Goal: Information Seeking & Learning: Learn about a topic

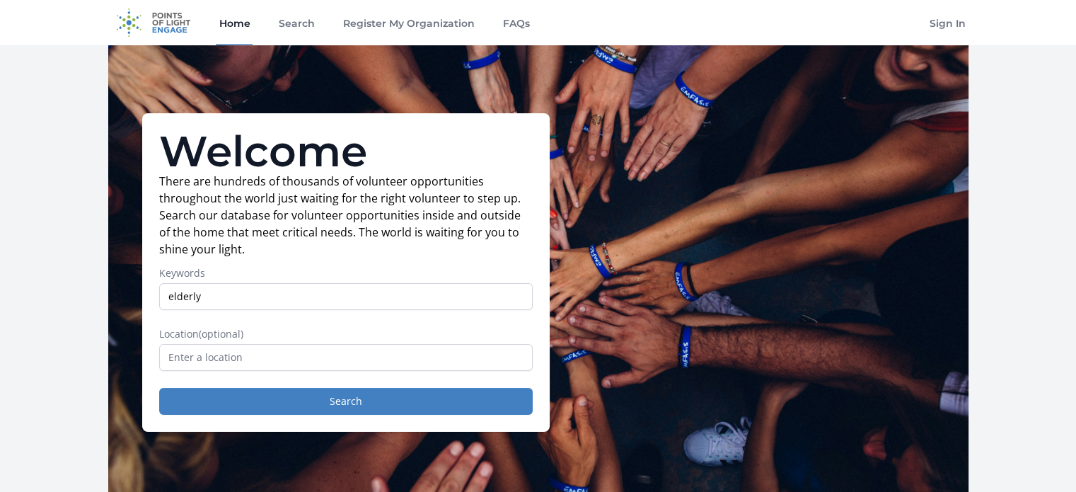
type input "elderly"
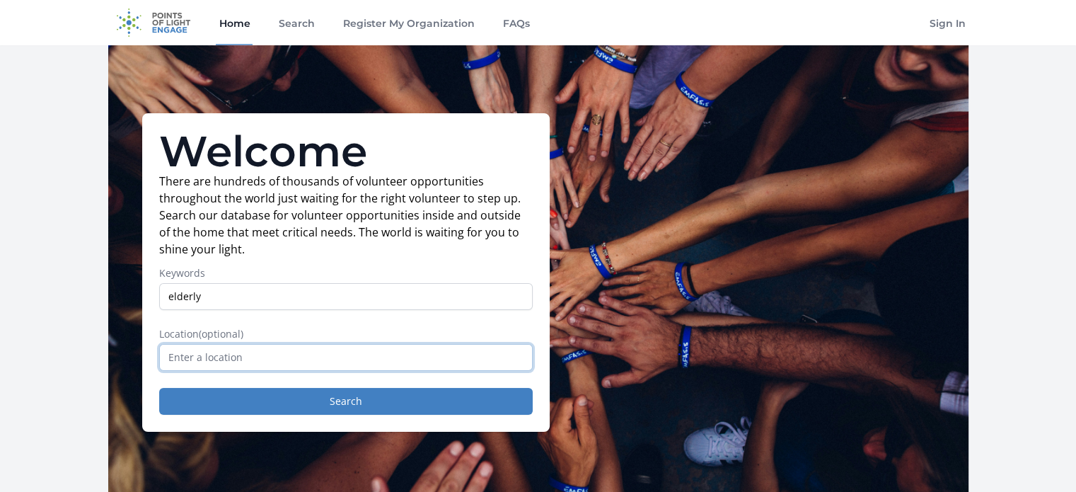
click at [167, 355] on input "text" at bounding box center [345, 357] width 373 height 27
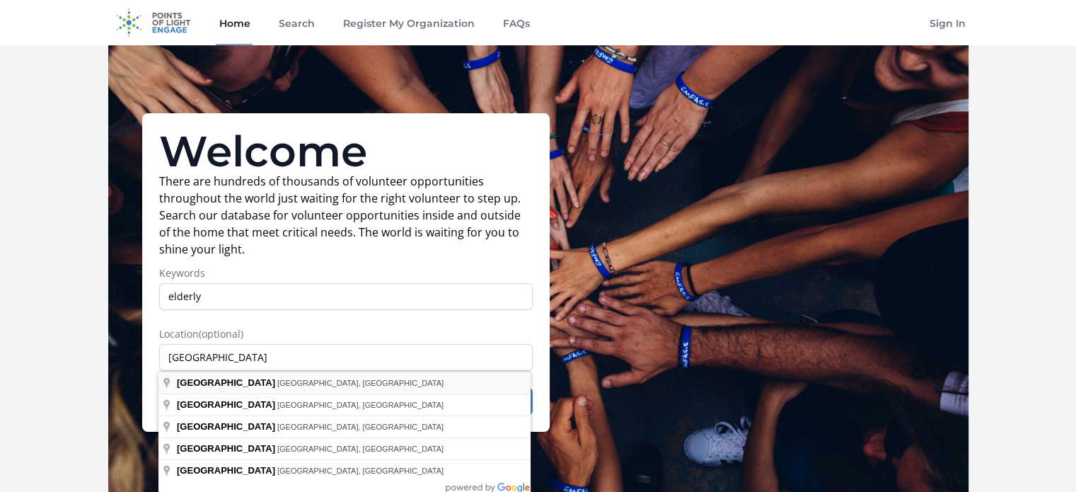
type input "Long Beach, NY, USA"
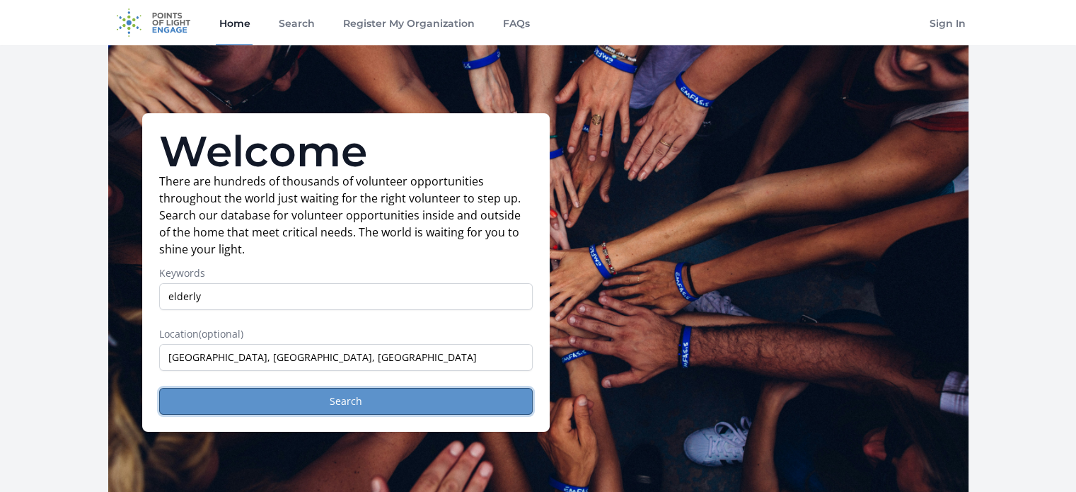
click at [338, 399] on button "Search" at bounding box center [345, 401] width 373 height 27
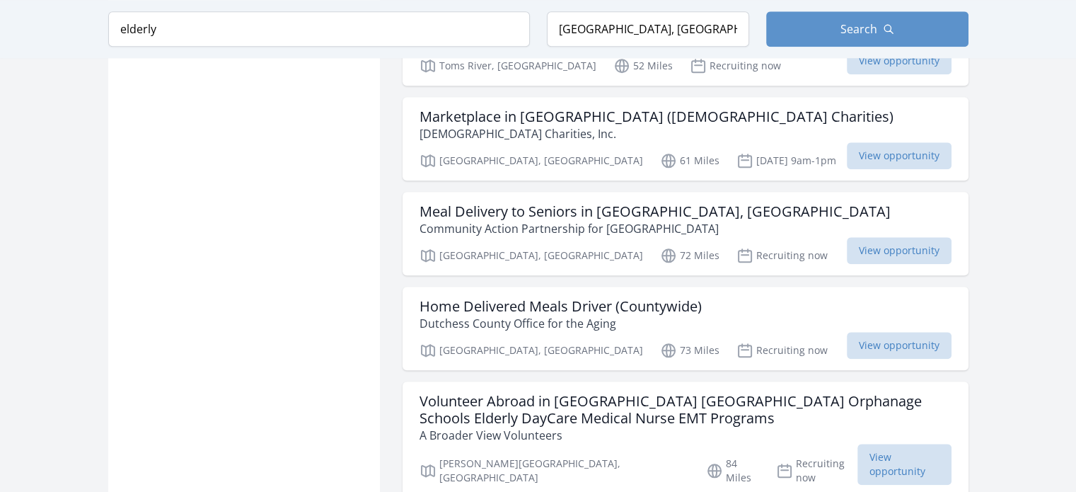
scroll to position [1556, 0]
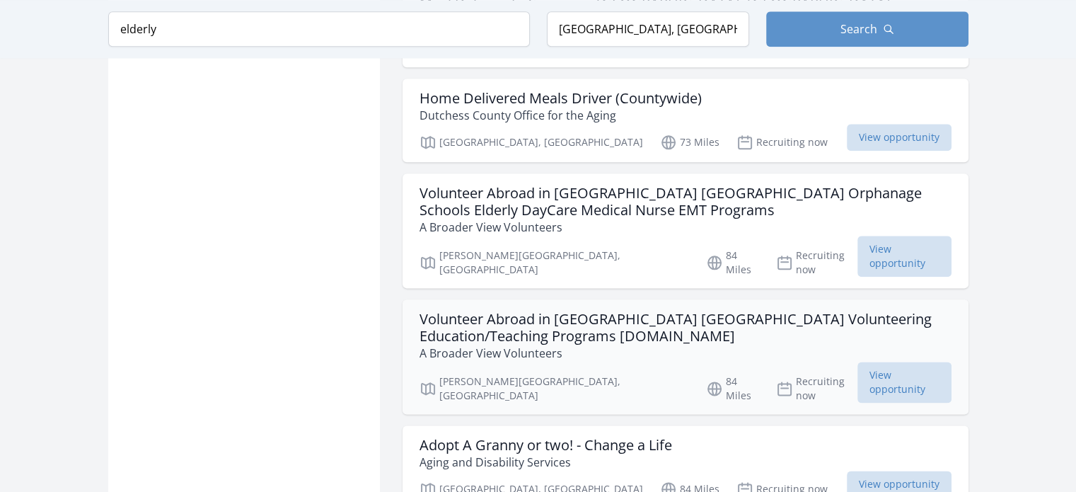
scroll to position [1879, 0]
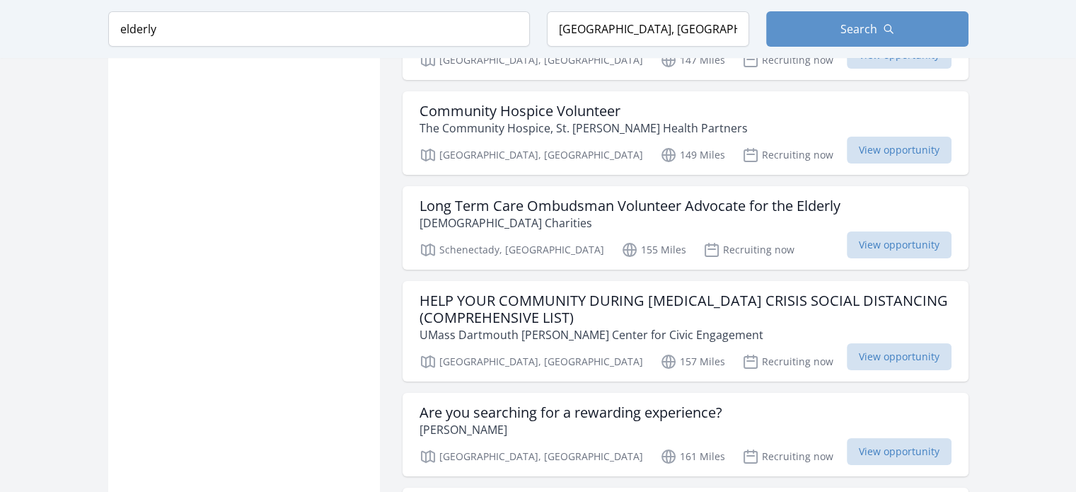
scroll to position [5641, 0]
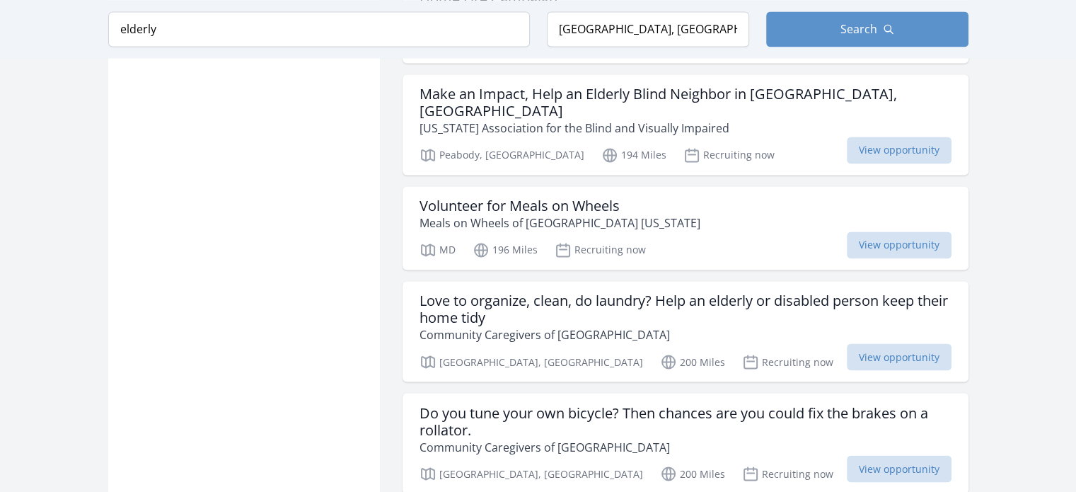
scroll to position [7763, 0]
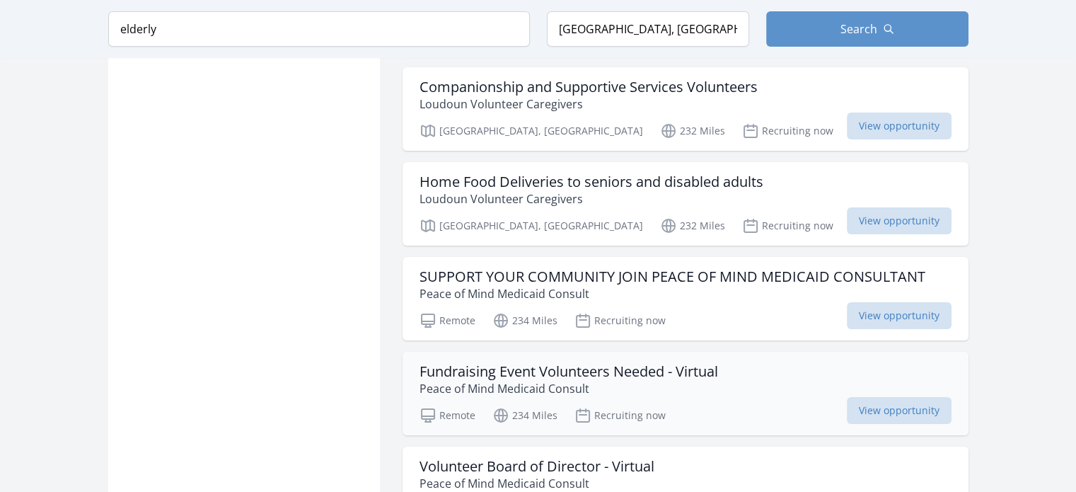
scroll to position [10666, 0]
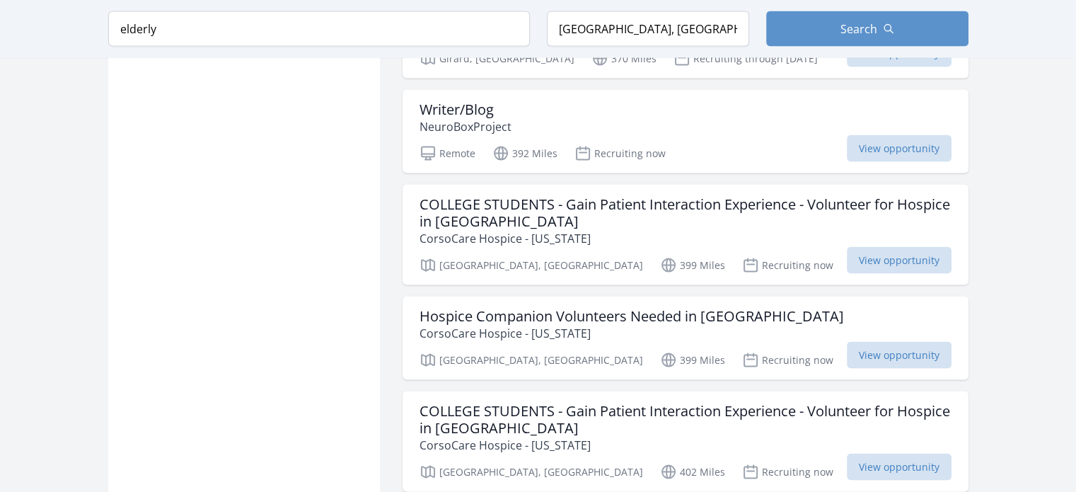
scroll to position [13630, 0]
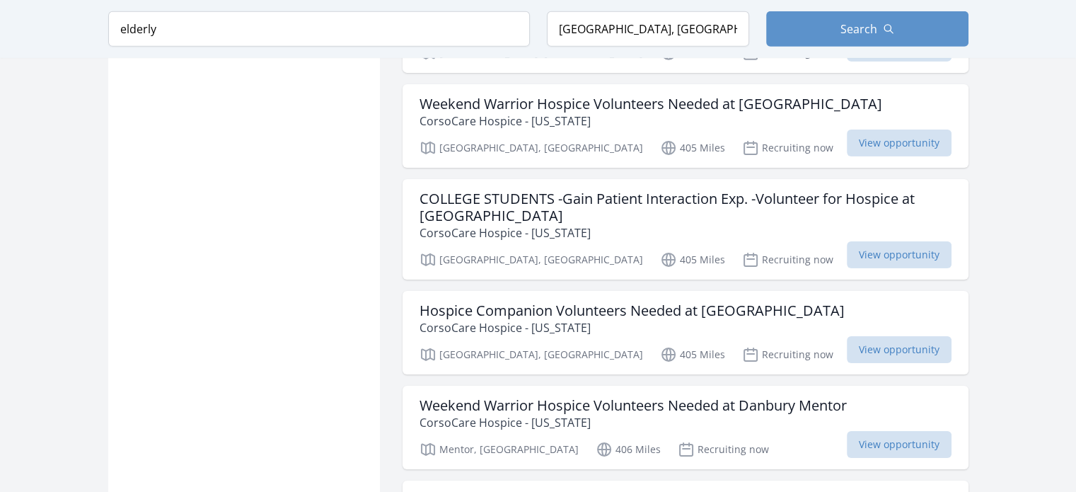
scroll to position [15811, 0]
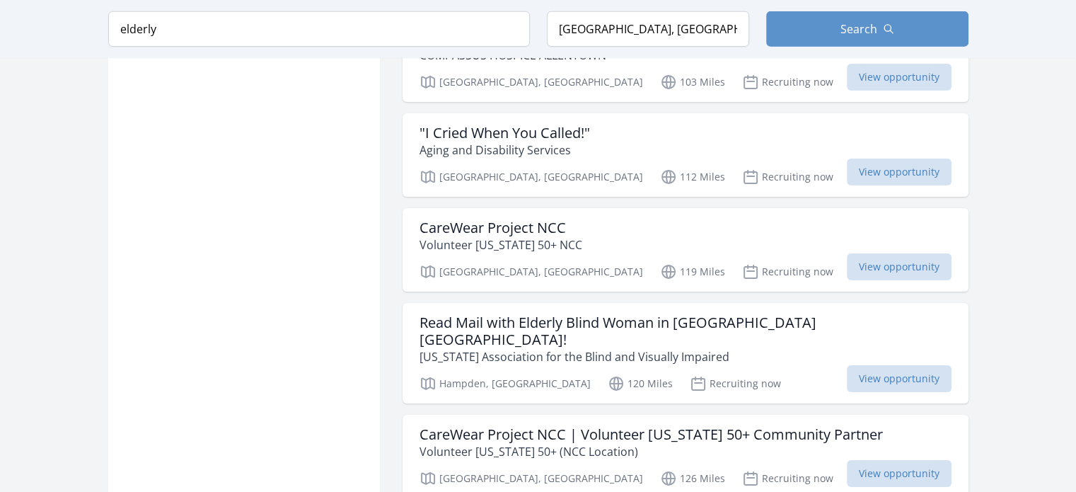
scroll to position [3487, 0]
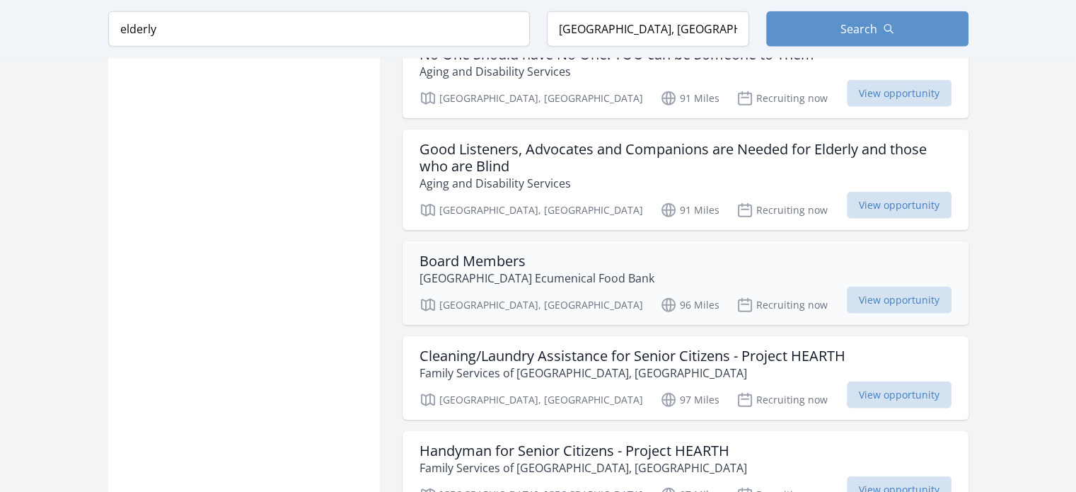
drag, startPoint x: 1064, startPoint y: 5, endPoint x: 661, endPoint y: 115, distance: 417.9
click at [661, 252] on div "Board Members Allentown Area Ecumenical Food Bank" at bounding box center [685, 269] width 532 height 34
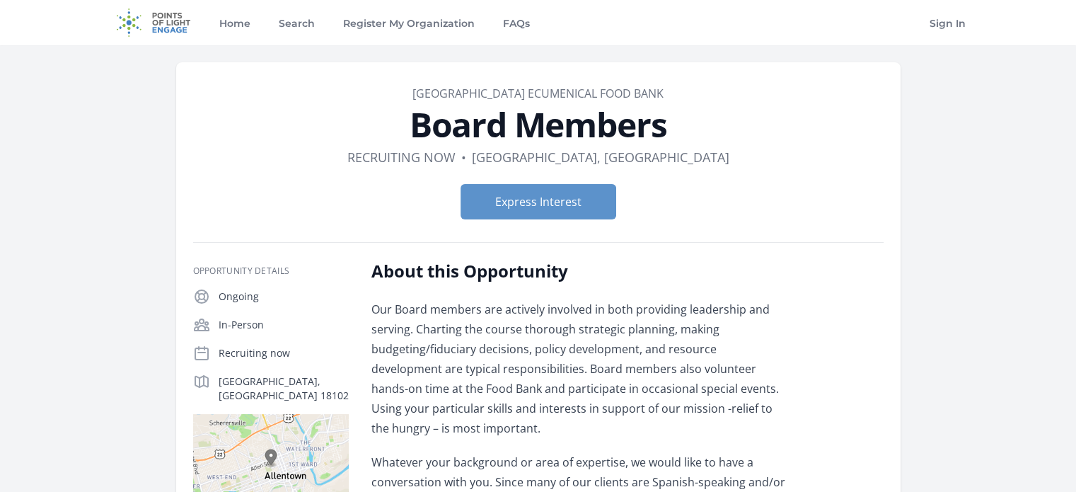
click at [1070, 6] on nav "Home Search Register My Organization FAQs Sign In" at bounding box center [538, 22] width 1076 height 45
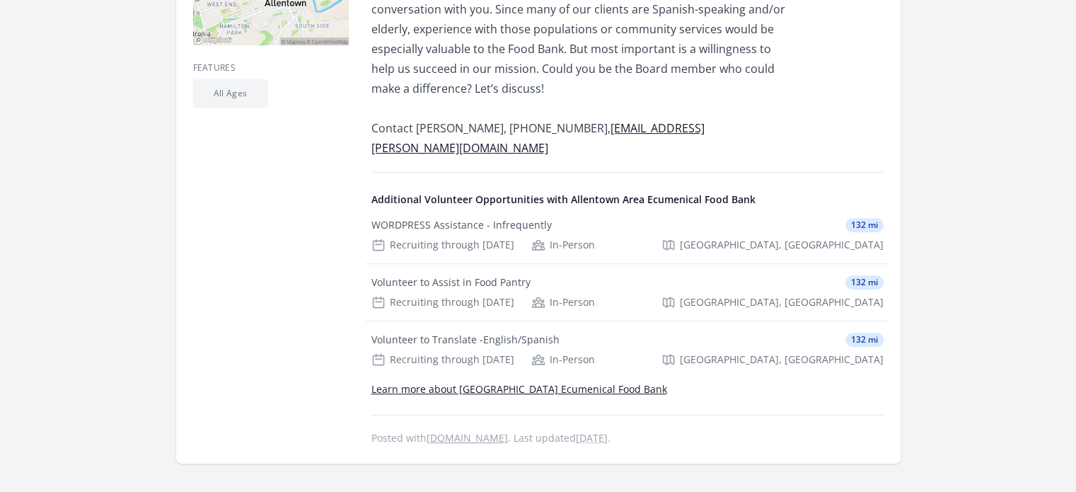
scroll to position [566, 0]
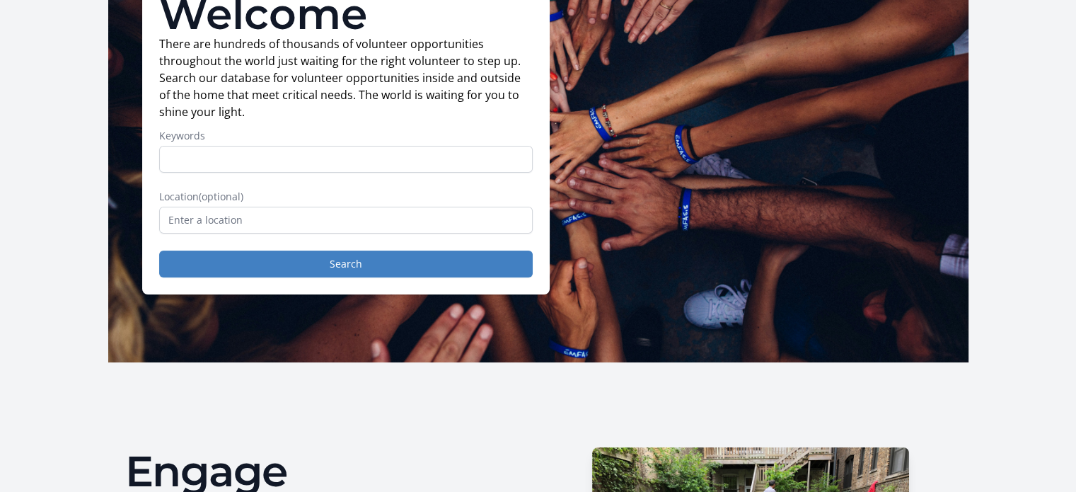
scroll to position [71, 0]
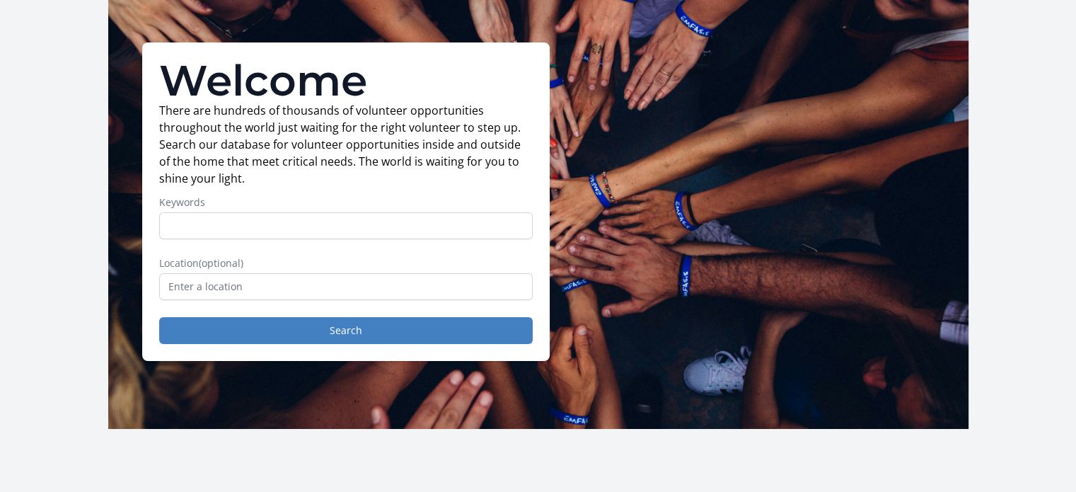
click at [173, 221] on input "Keywords" at bounding box center [345, 225] width 373 height 27
type input "children"
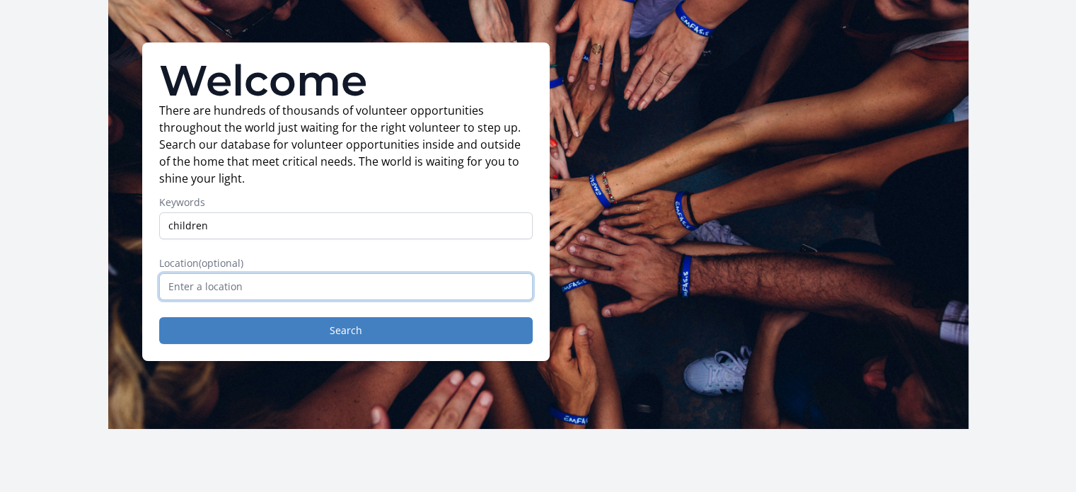
click at [210, 286] on input "text" at bounding box center [345, 286] width 373 height 27
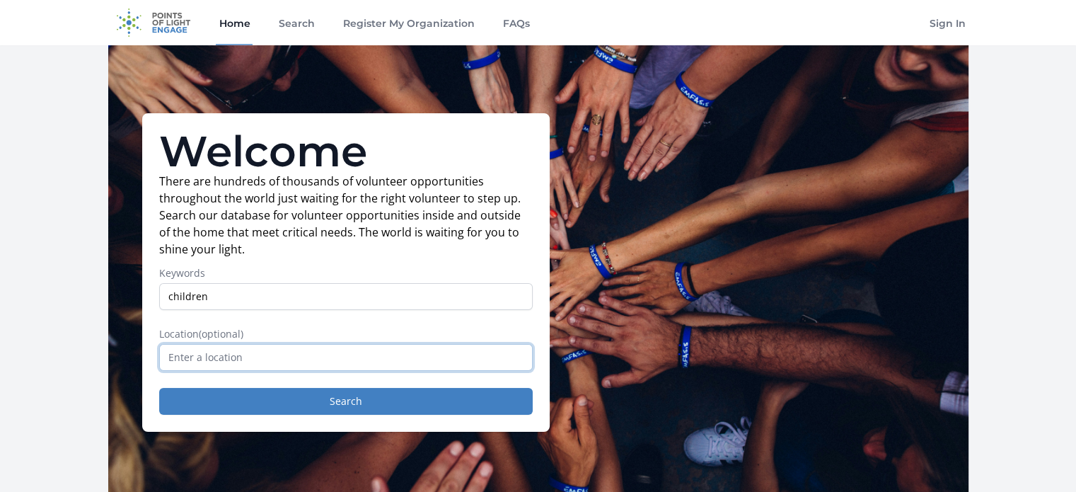
scroll to position [0, 0]
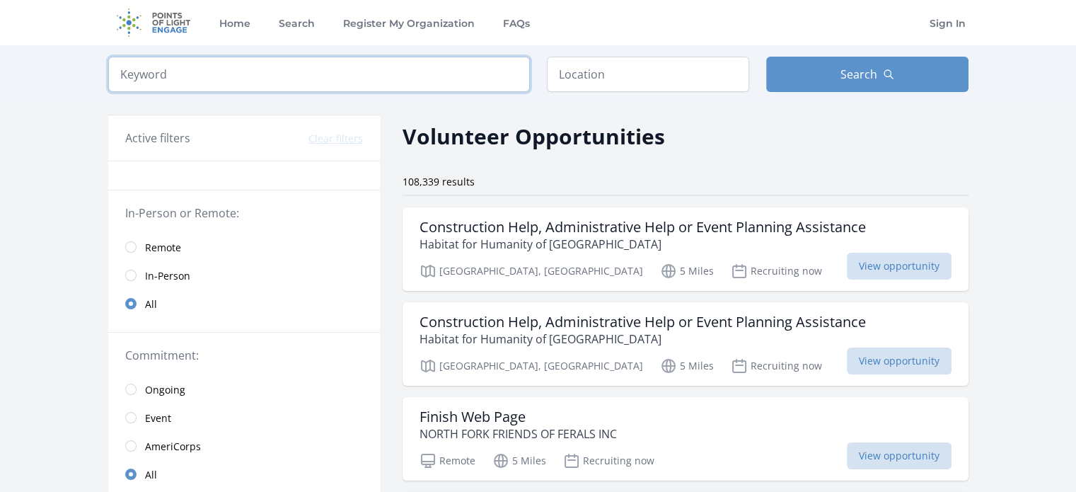
click at [174, 69] on input "search" at bounding box center [319, 74] width 422 height 35
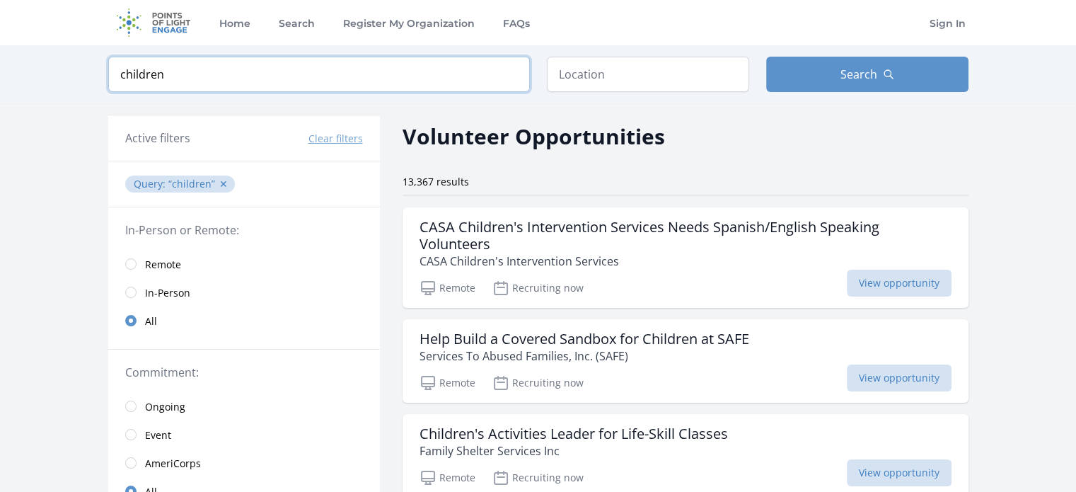
type input "children"
click at [556, 65] on input "text" at bounding box center [648, 74] width 202 height 35
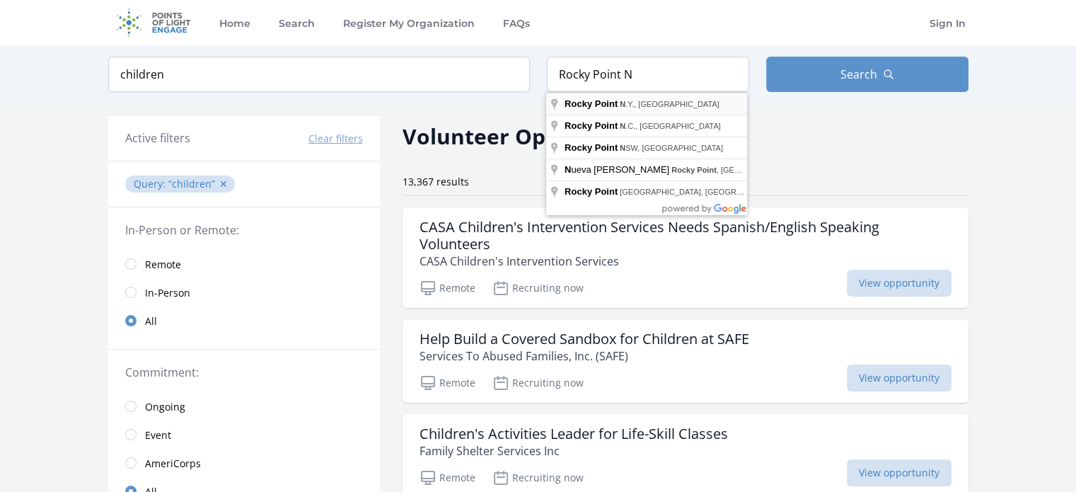
type input "Rocky Point, N.Y., USA"
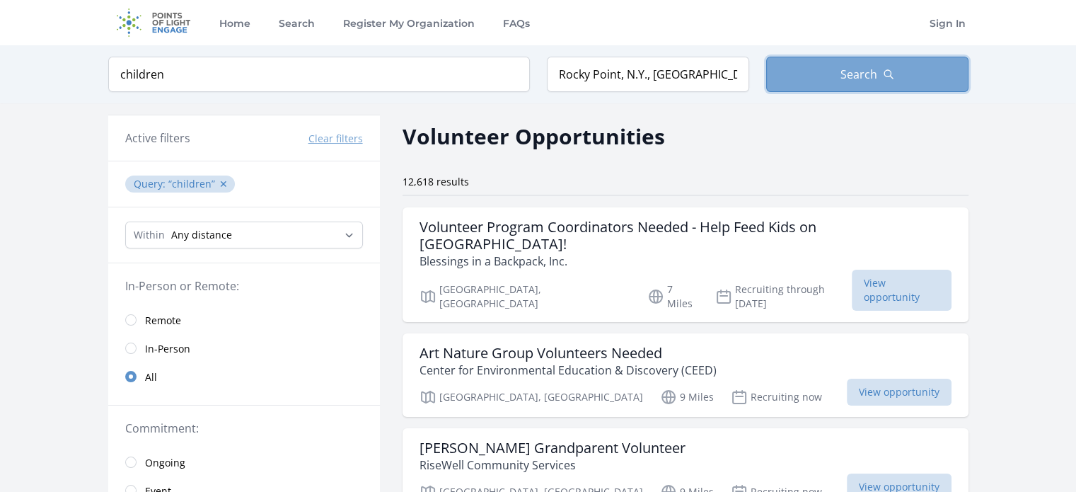
click at [871, 76] on span "Search" at bounding box center [858, 74] width 37 height 17
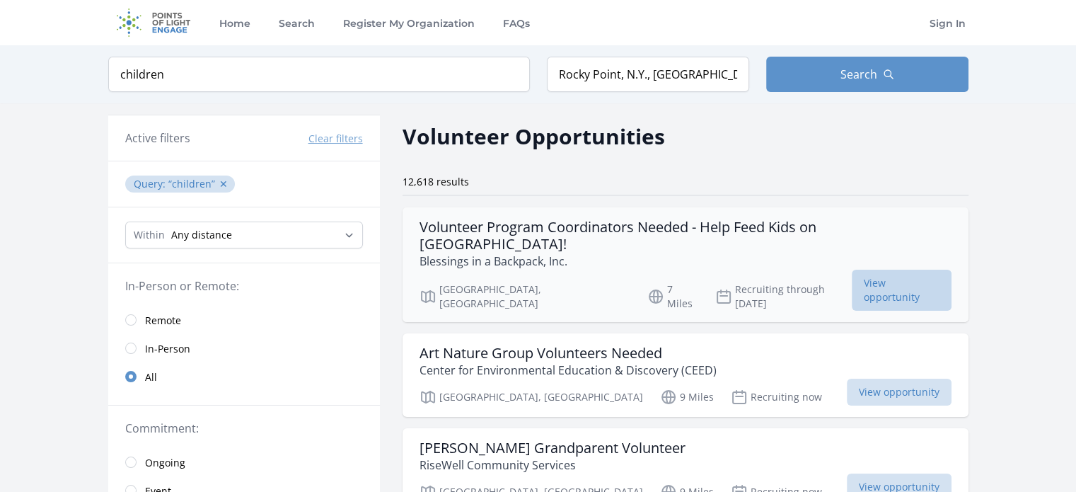
click at [897, 269] on span "View opportunity" at bounding box center [901, 289] width 100 height 41
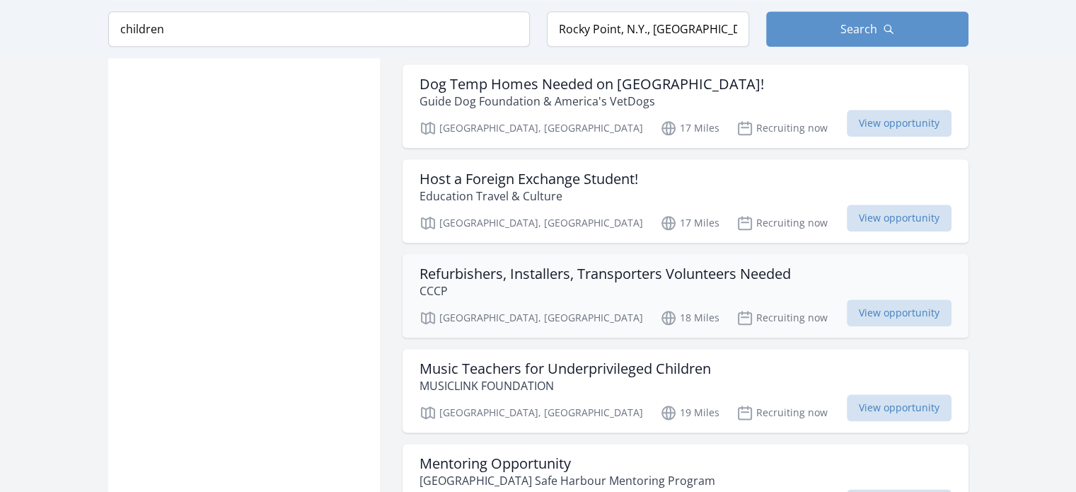
scroll to position [1697, 0]
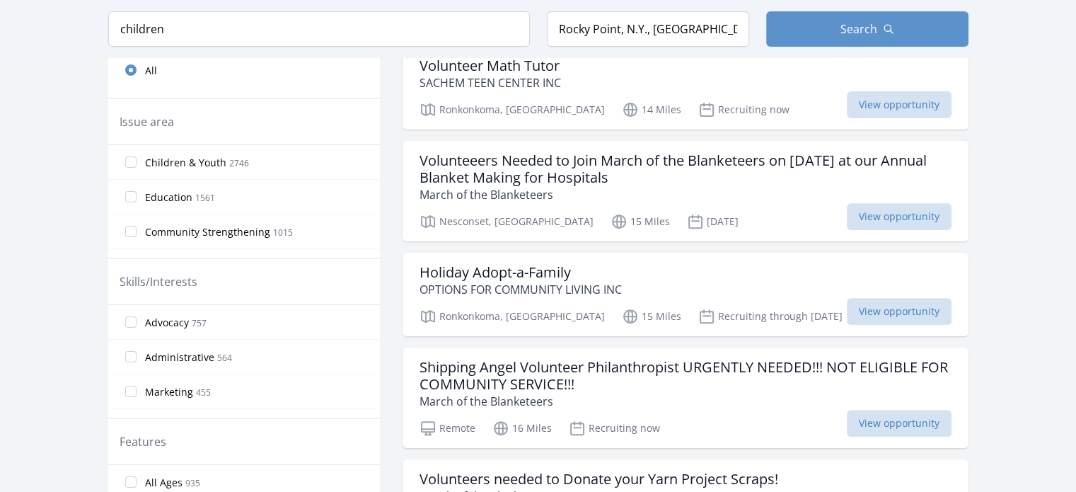
scroll to position [424, 0]
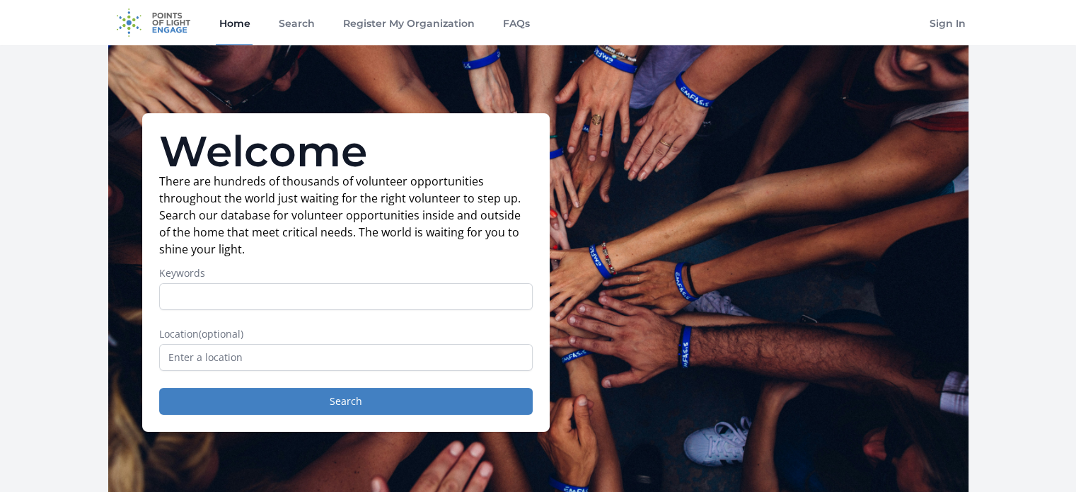
click at [180, 299] on input "Keywords" at bounding box center [345, 296] width 373 height 27
type input "children"
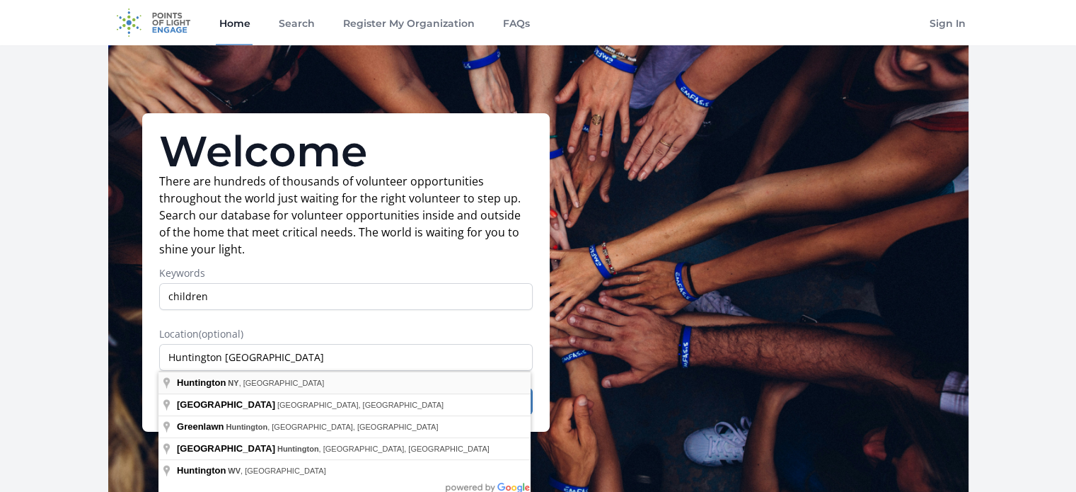
type input "[GEOGRAPHIC_DATA], [GEOGRAPHIC_DATA], [GEOGRAPHIC_DATA]"
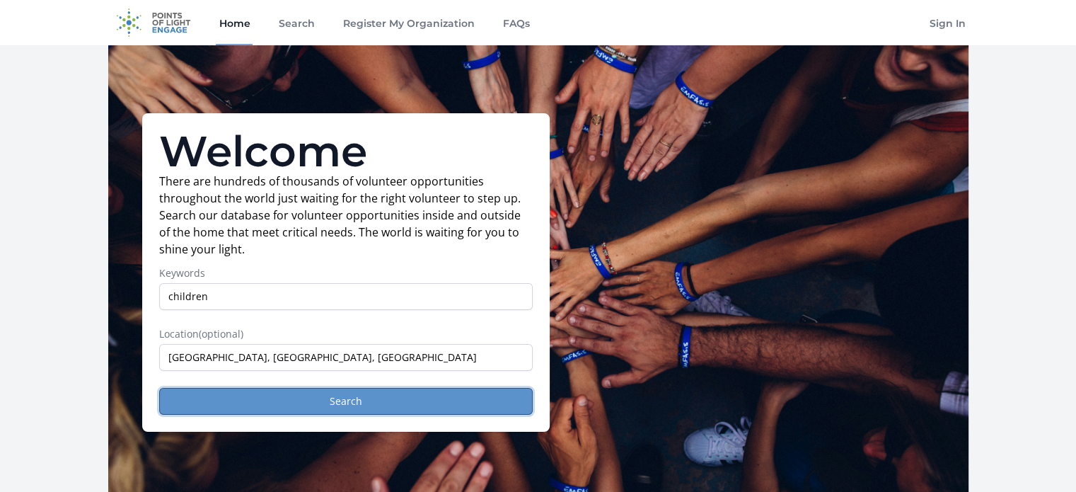
click at [328, 400] on button "Search" at bounding box center [345, 401] width 373 height 27
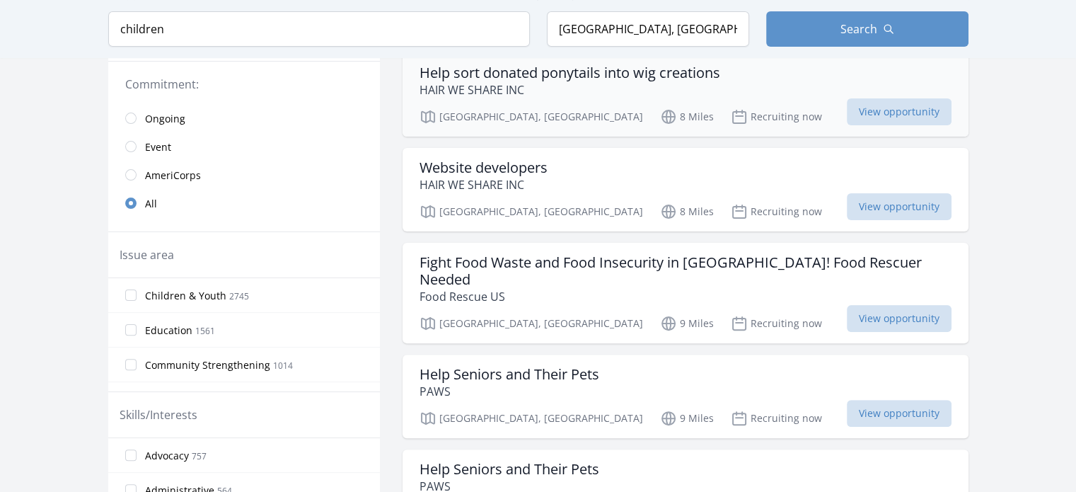
scroll to position [354, 0]
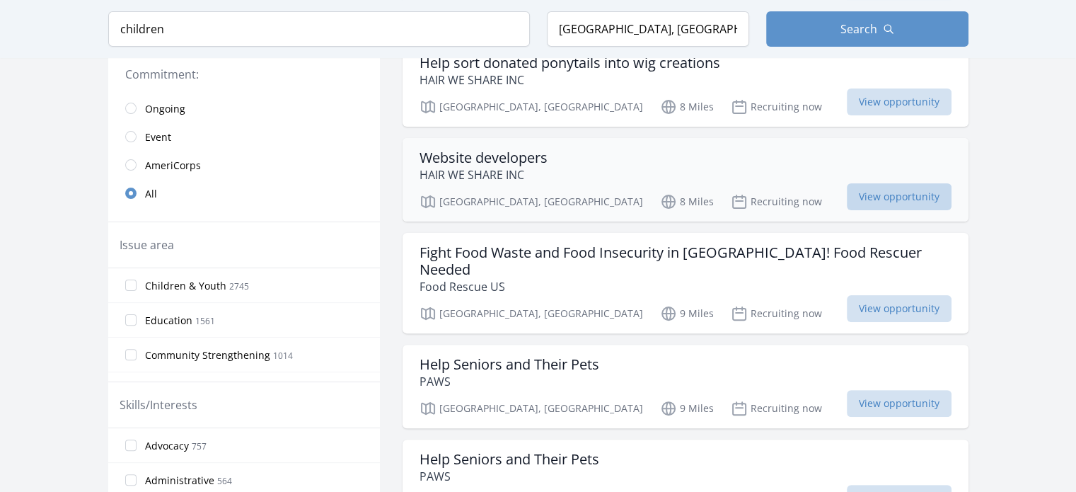
click at [880, 196] on span "View opportunity" at bounding box center [899, 196] width 105 height 27
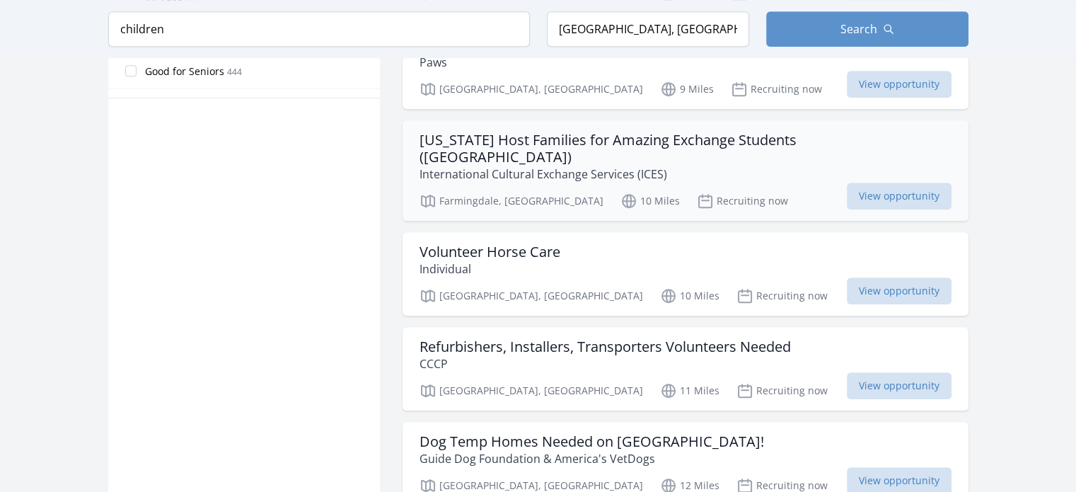
scroll to position [990, 0]
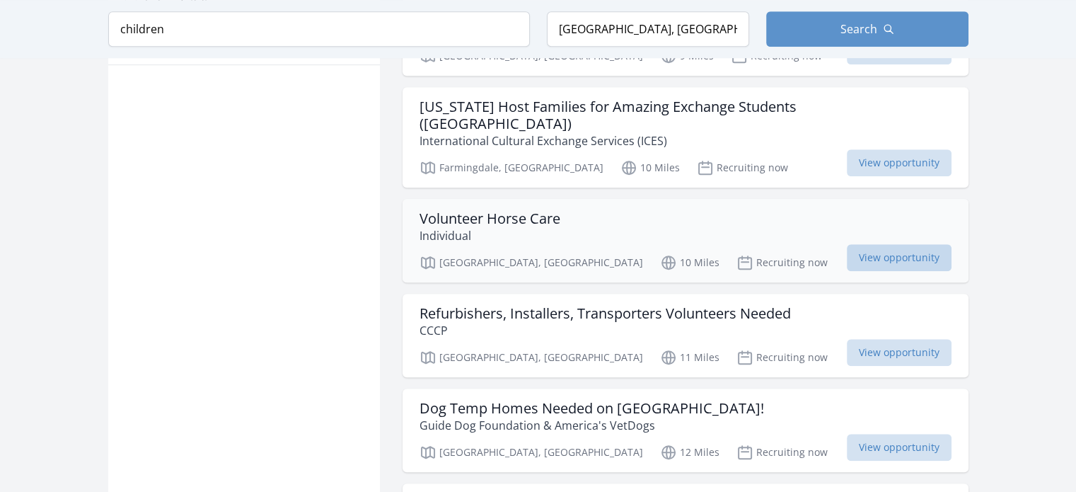
click at [917, 244] on span "View opportunity" at bounding box center [899, 257] width 105 height 27
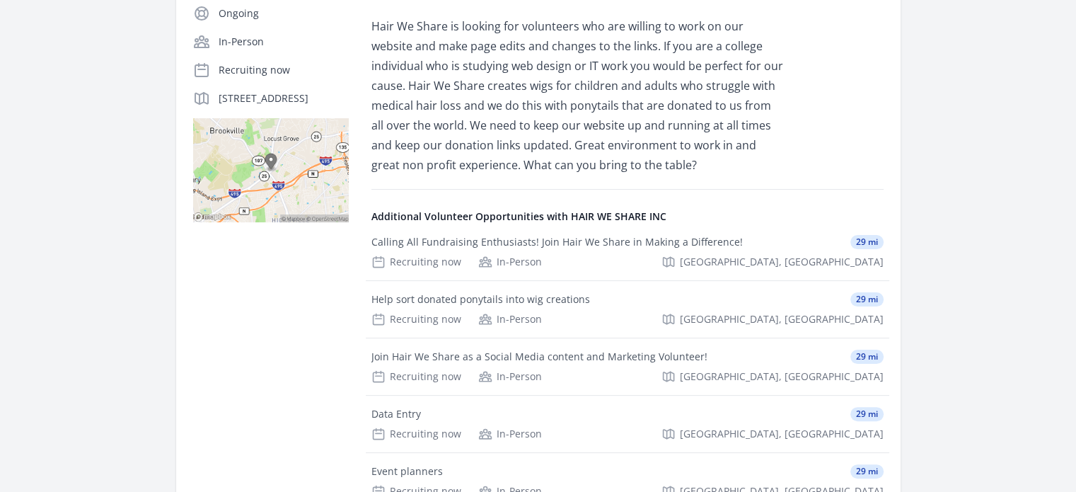
scroll to position [71, 0]
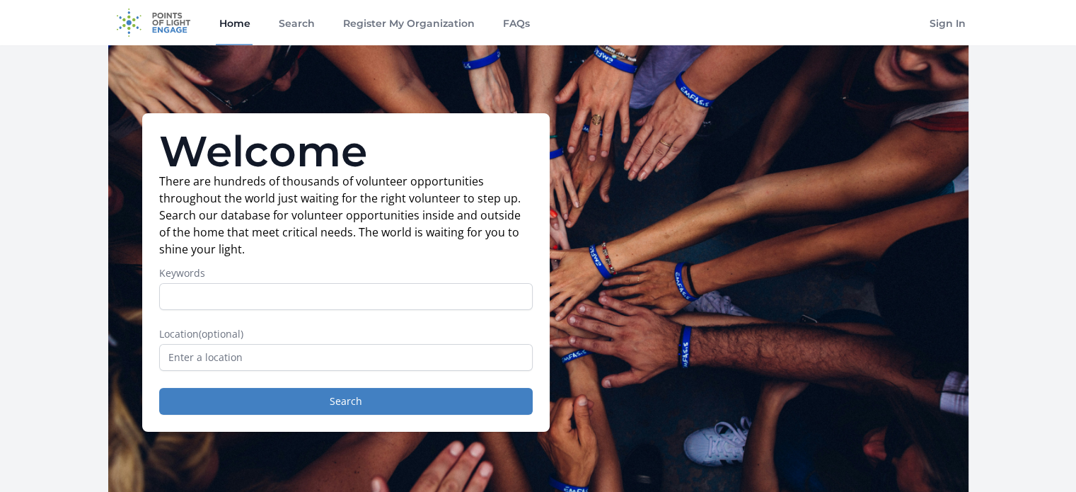
click at [173, 299] on input "Keywords" at bounding box center [345, 296] width 373 height 27
type input "children"
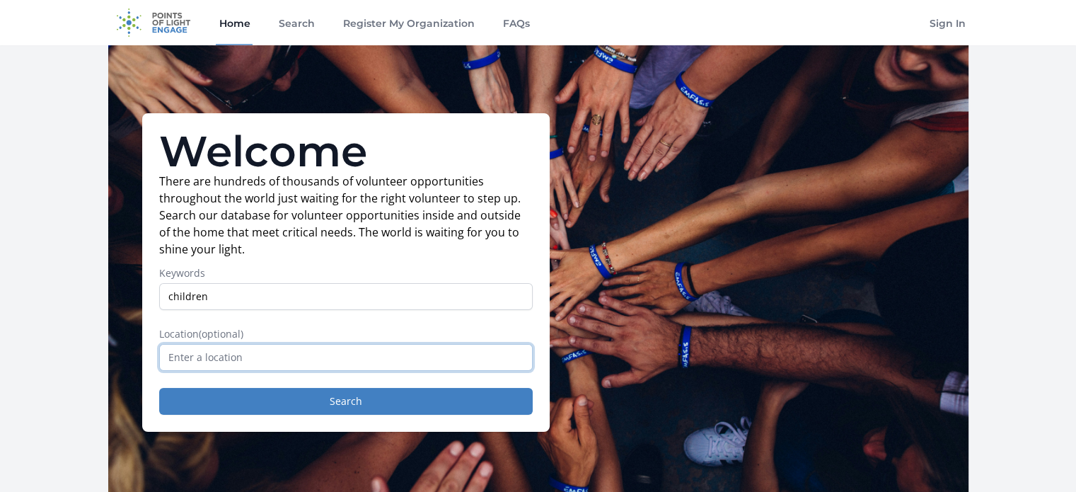
click at [226, 351] on input "text" at bounding box center [345, 357] width 373 height 27
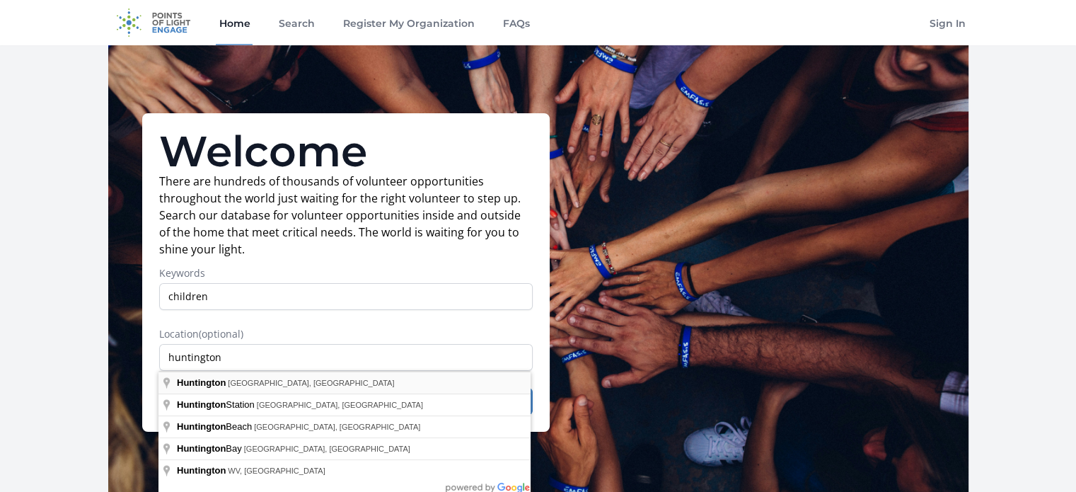
type input "Huntington, NY, USA"
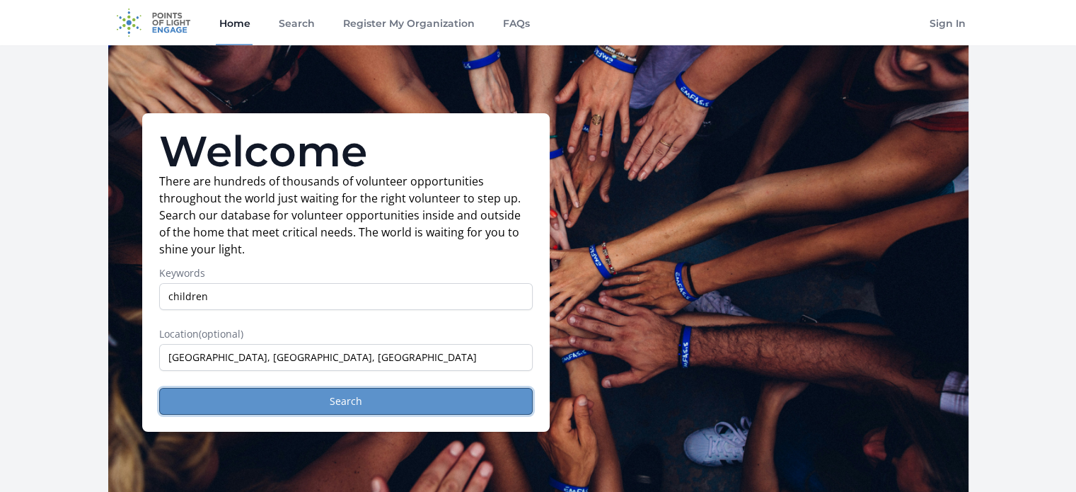
click at [376, 398] on button "Search" at bounding box center [345, 401] width 373 height 27
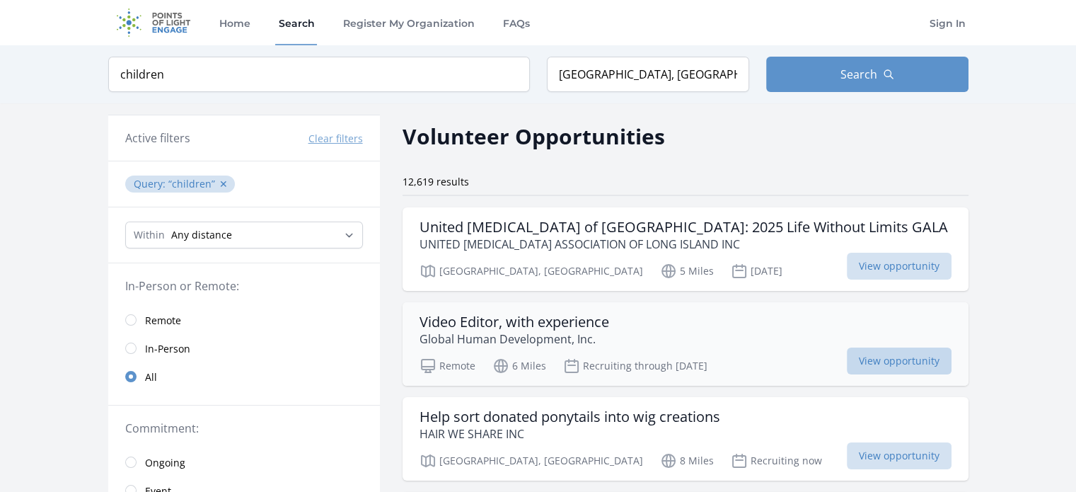
click at [899, 353] on span "View opportunity" at bounding box center [899, 360] width 105 height 27
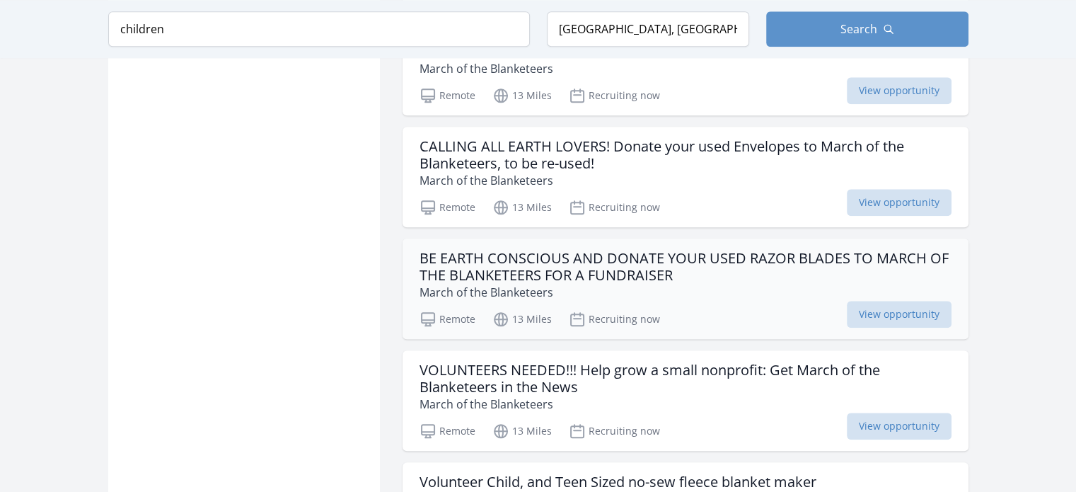
scroll to position [1556, 0]
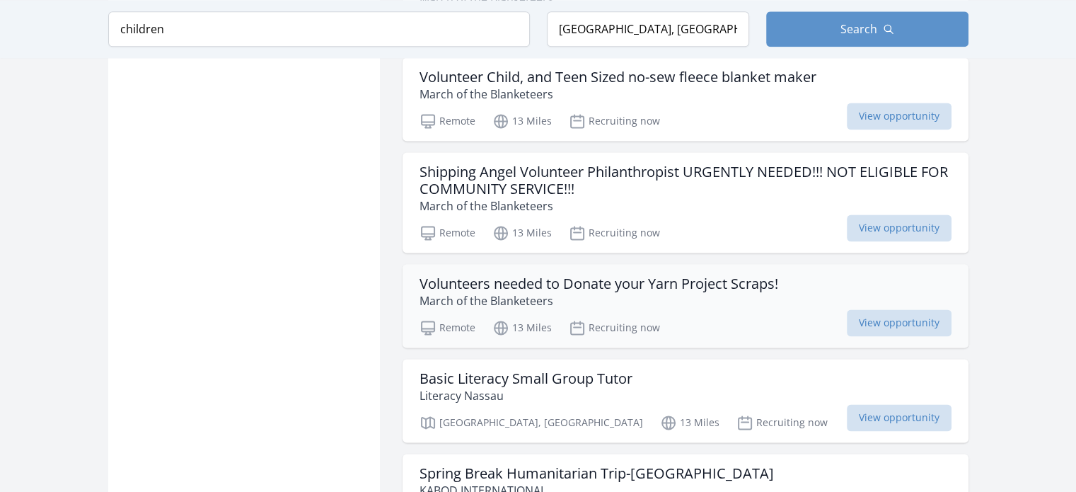
scroll to position [1980, 0]
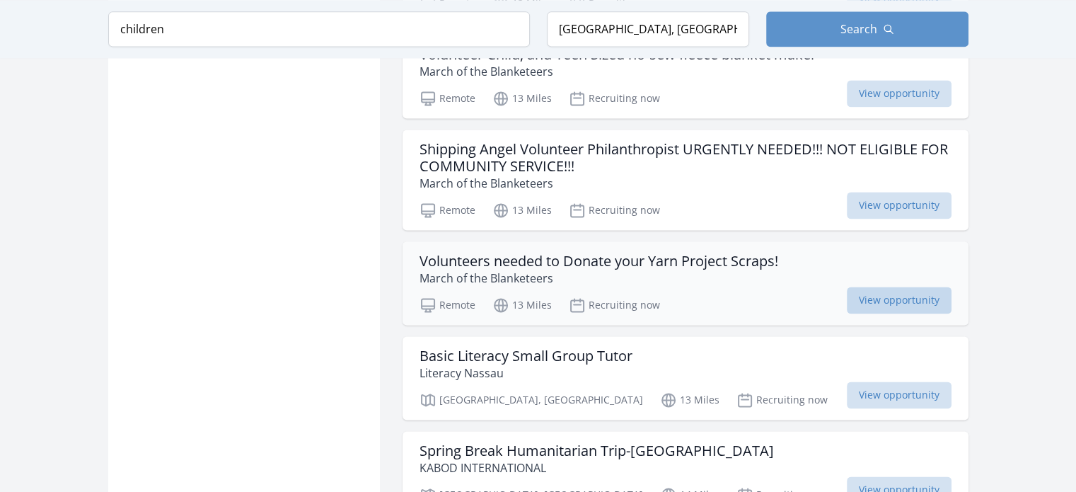
click at [914, 286] on span "View opportunity" at bounding box center [899, 299] width 105 height 27
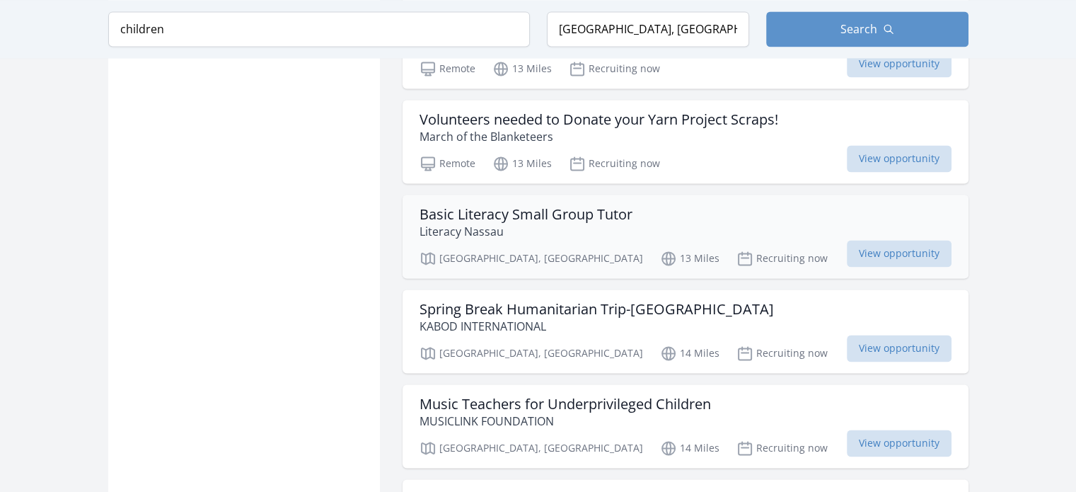
scroll to position [2192, 0]
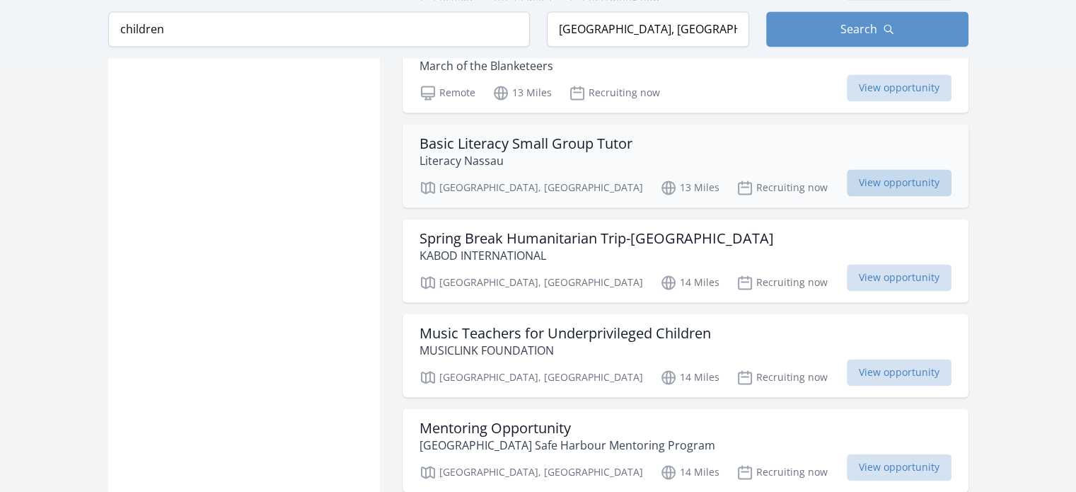
click at [878, 169] on span "View opportunity" at bounding box center [899, 182] width 105 height 27
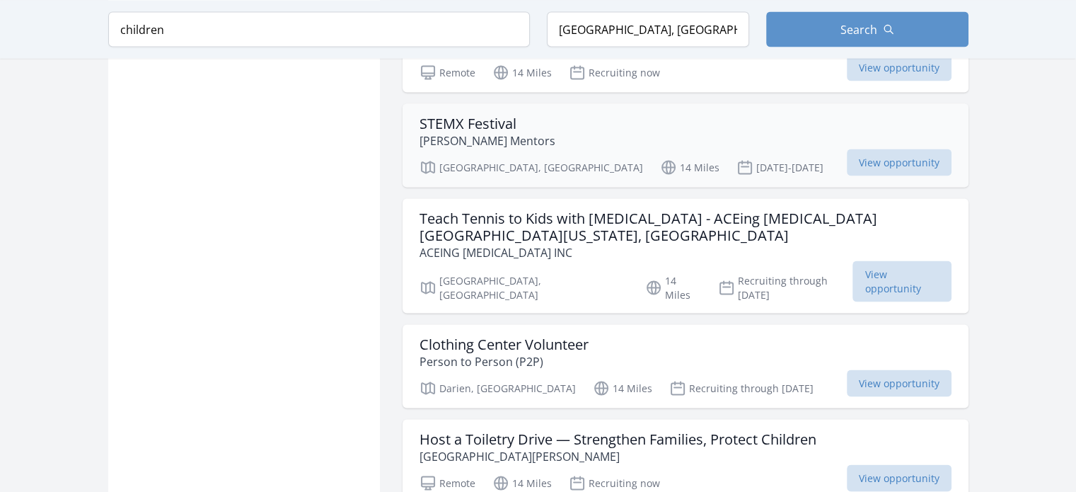
scroll to position [2687, 0]
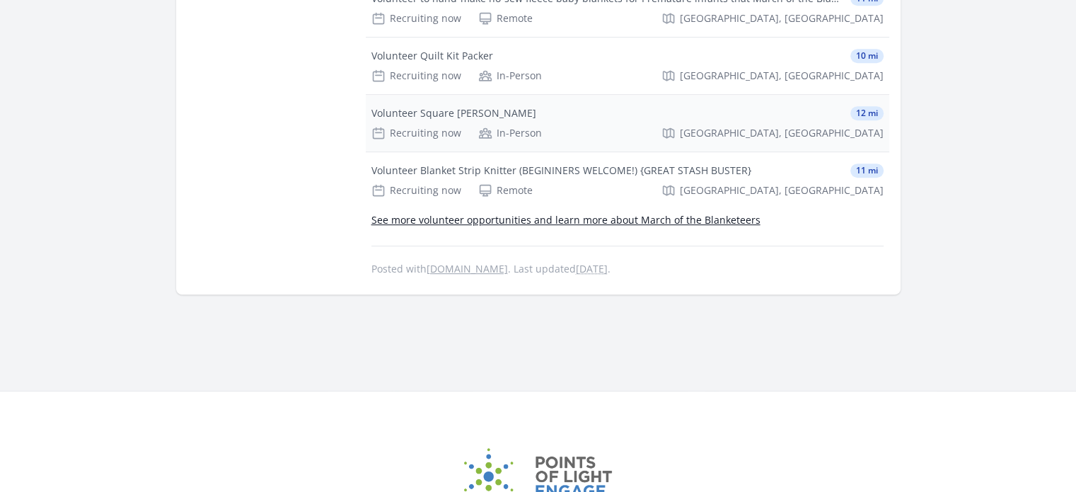
scroll to position [566, 0]
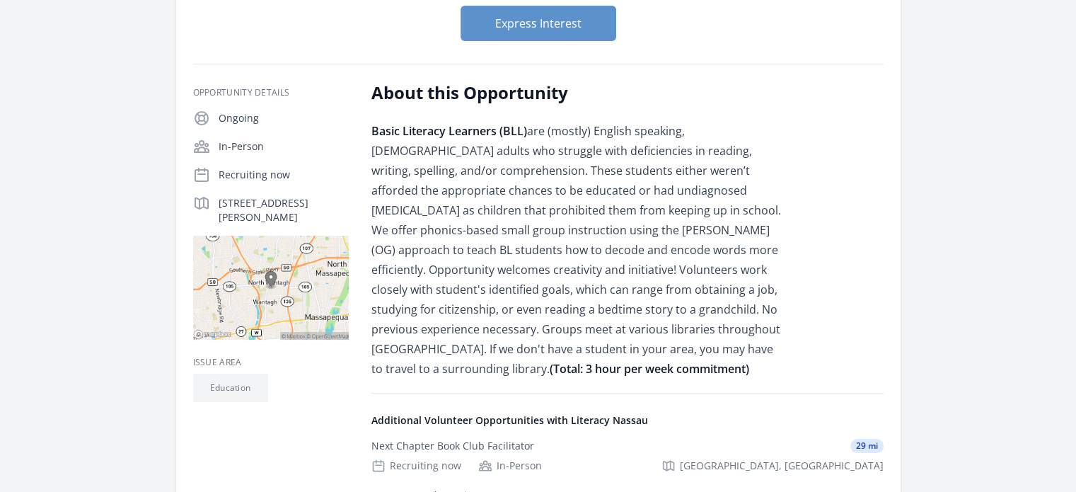
scroll to position [212, 0]
